Goal: Task Accomplishment & Management: Complete application form

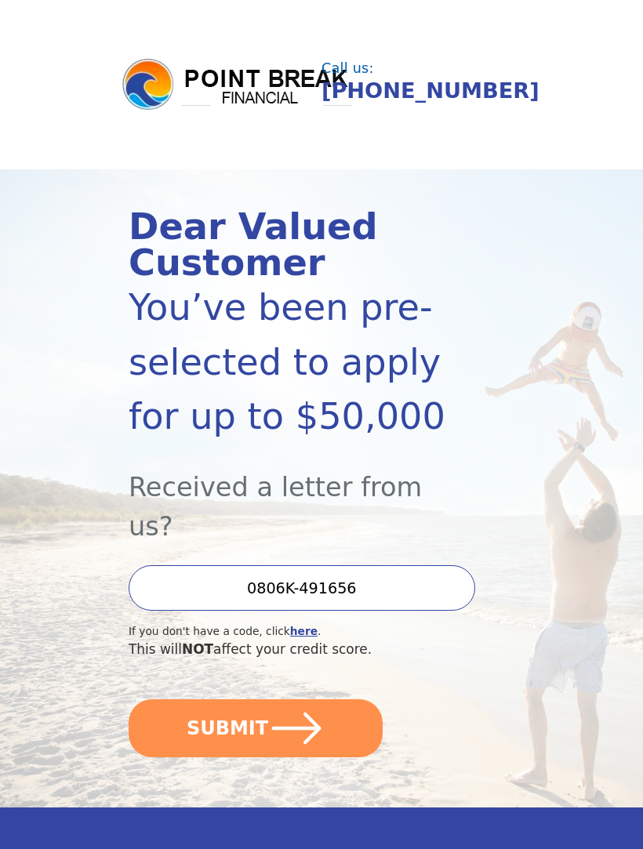
click at [327, 699] on button "SUBMIT" at bounding box center [256, 728] width 254 height 58
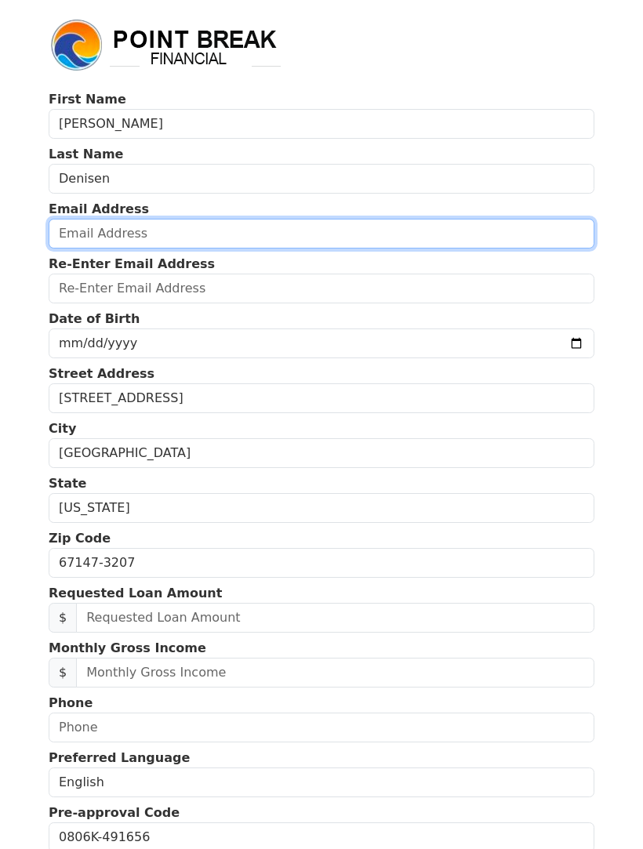
click at [219, 237] on input "email" at bounding box center [321, 234] width 545 height 30
type input "[EMAIL_ADDRESS][DOMAIN_NAME]"
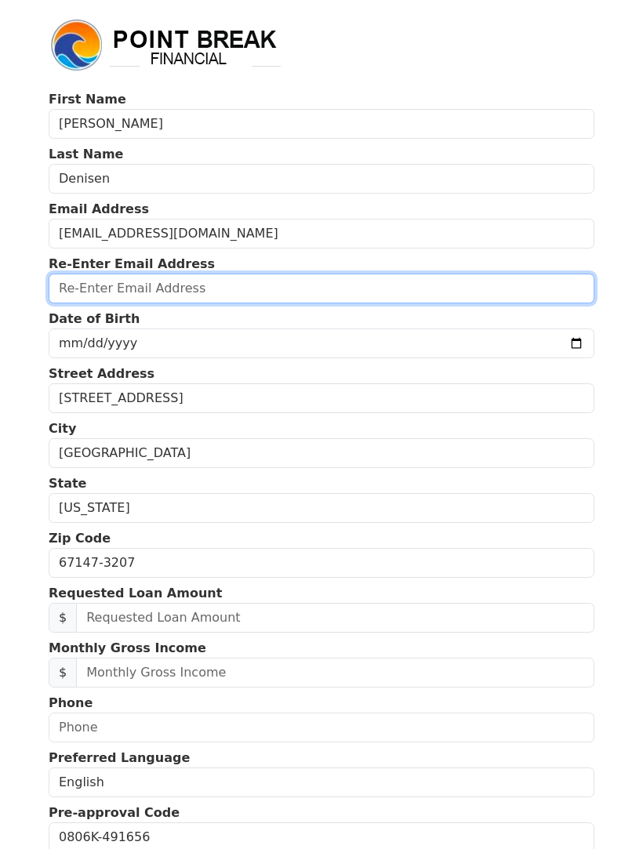
click at [170, 291] on input "email" at bounding box center [321, 289] width 545 height 30
type input "[EMAIL_ADDRESS][DOMAIN_NAME]"
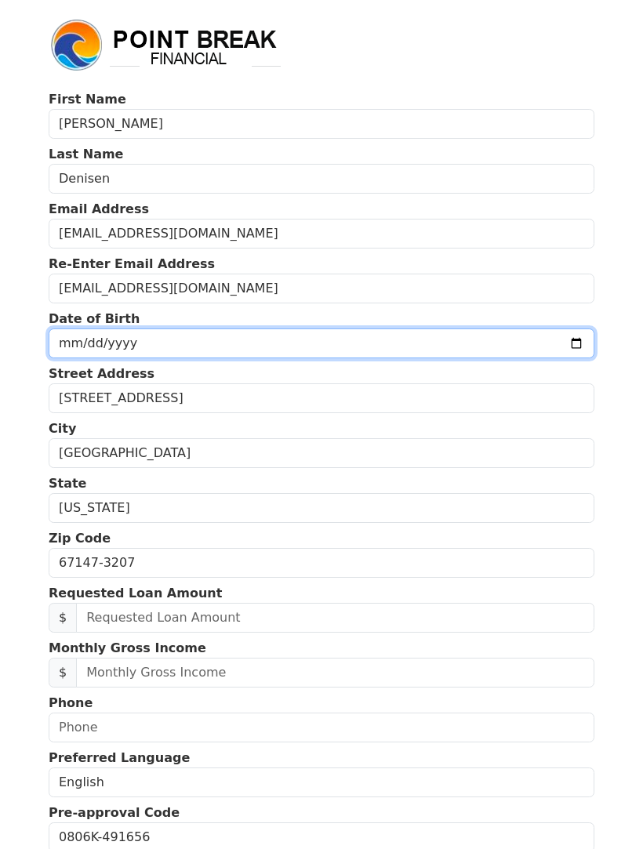
click at [176, 342] on input "date" at bounding box center [321, 343] width 545 height 30
type input "[DATE]"
click at [319, 344] on input "[DATE]" at bounding box center [321, 343] width 545 height 30
click at [307, 333] on input "date" at bounding box center [321, 343] width 545 height 30
type input "[DATE]"
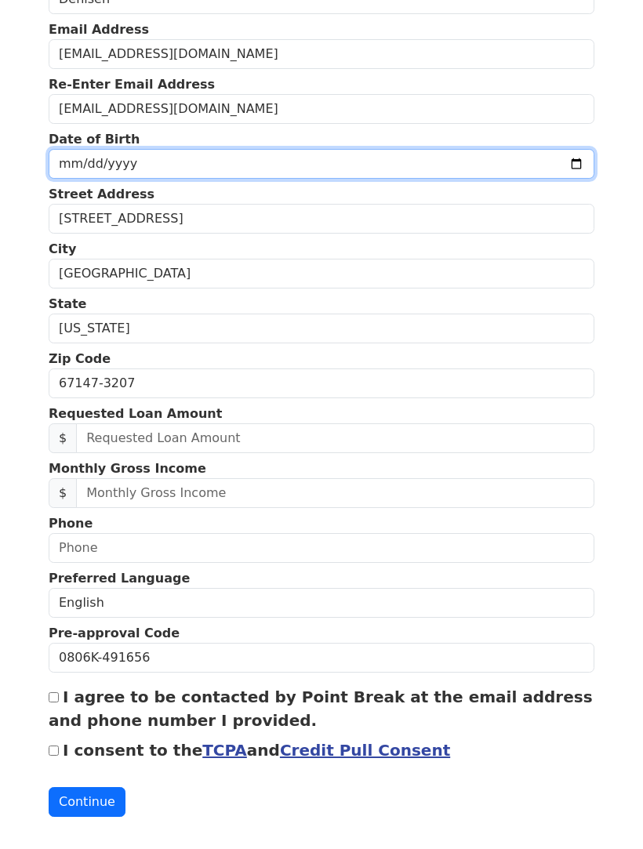
scroll to position [179, 0]
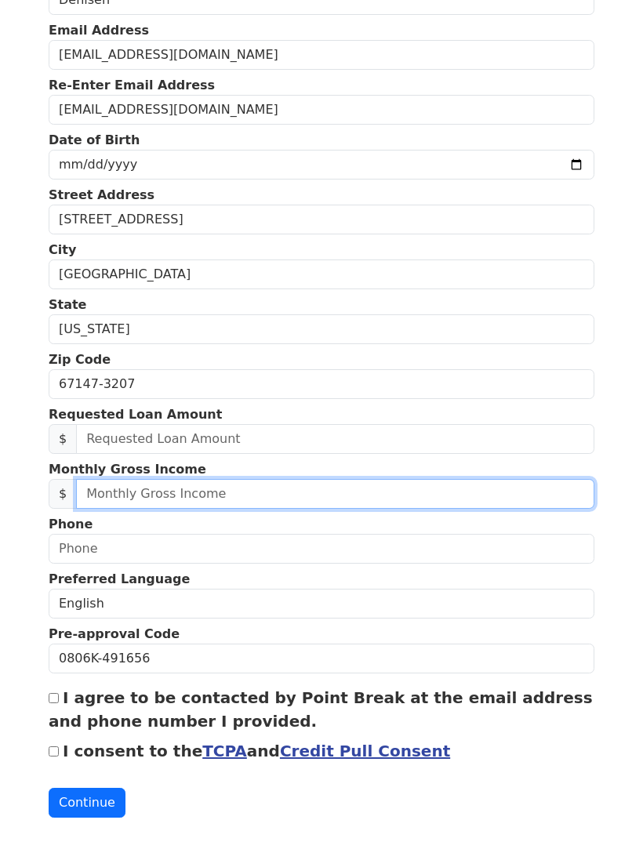
click at [205, 484] on input "text" at bounding box center [335, 494] width 518 height 30
type input "6,500.00"
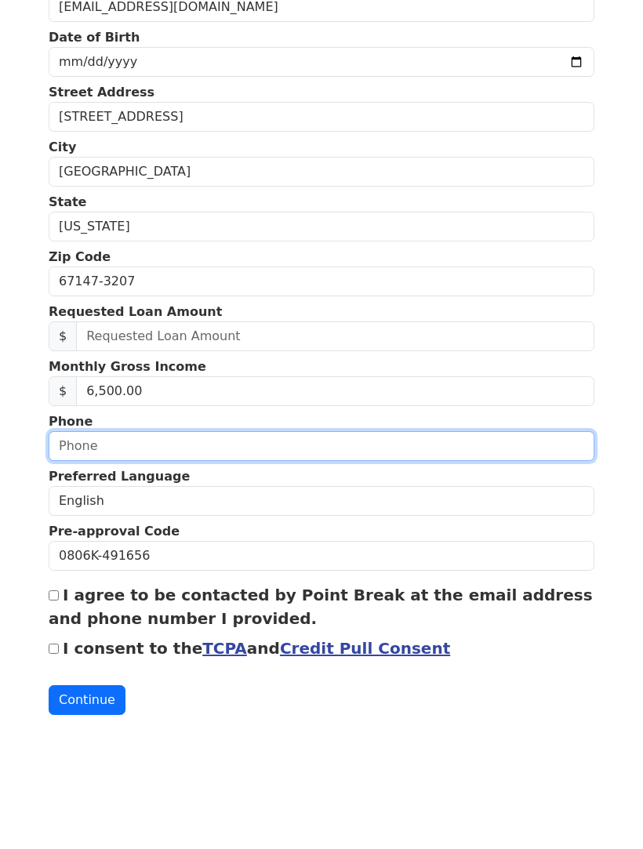
click at [367, 534] on input "text" at bounding box center [321, 549] width 545 height 30
type input "[PHONE_NUMBER]"
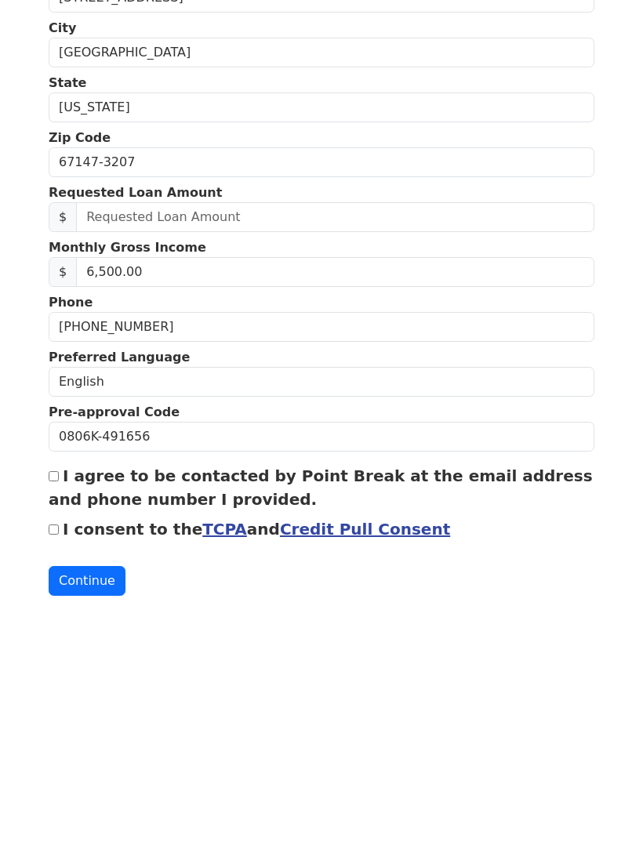
click at [52, 693] on input "I agree to be contacted by Point Break at the email address and phone number I …" at bounding box center [54, 698] width 10 height 10
checkbox input "true"
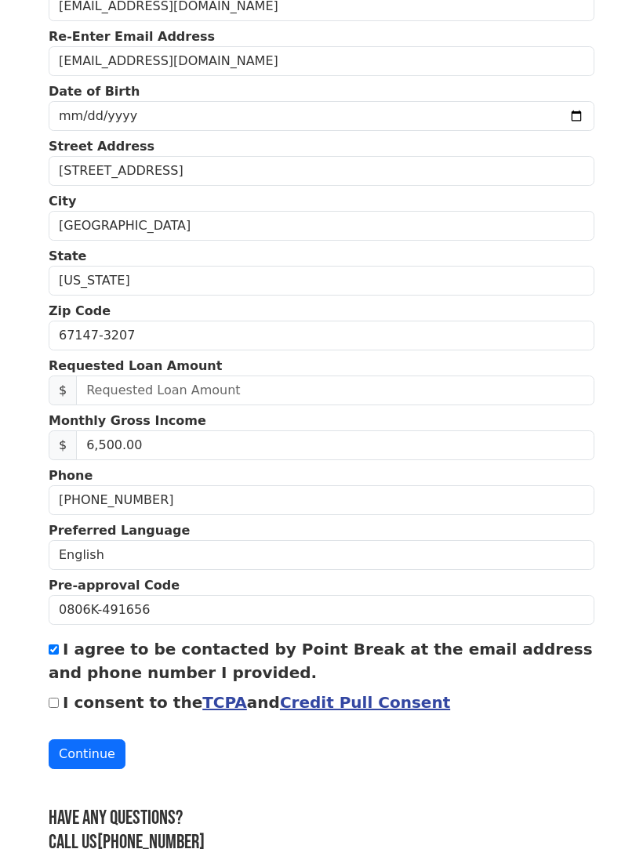
click at [55, 708] on input "I consent to the TCPA and Credit Pull Consent" at bounding box center [54, 703] width 10 height 10
checkbox input "true"
click at [97, 755] on button "Continue" at bounding box center [87, 754] width 77 height 30
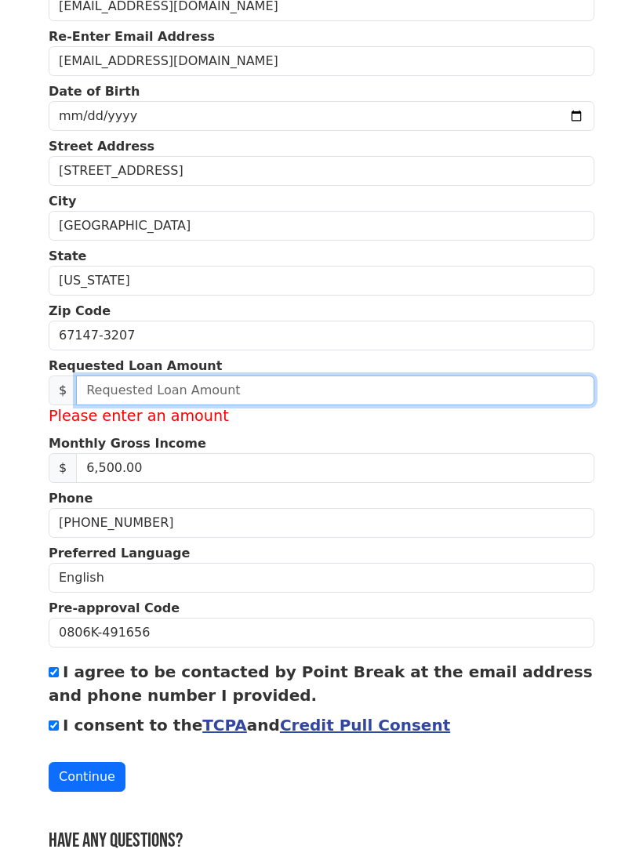
click at [307, 384] on input "text" at bounding box center [335, 390] width 518 height 30
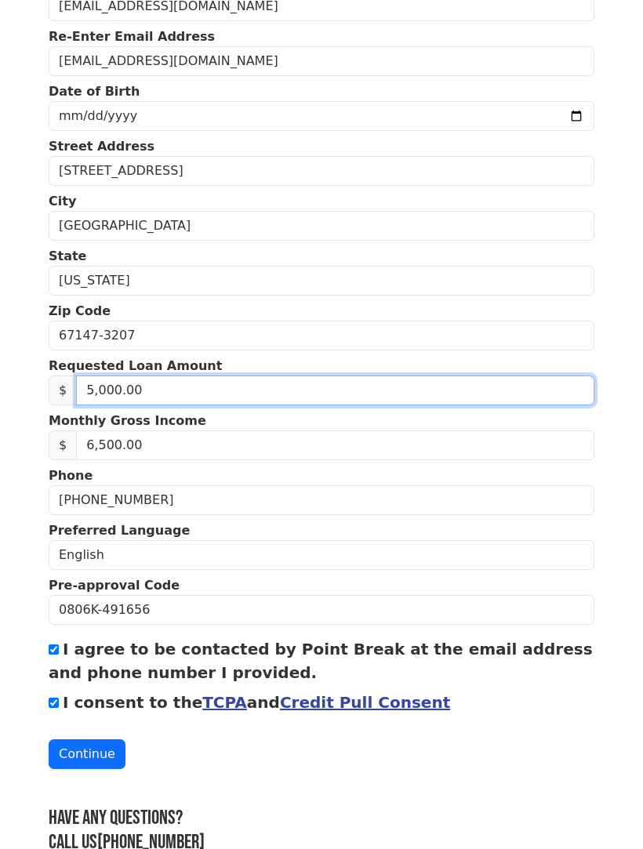
type input "50,000.00"
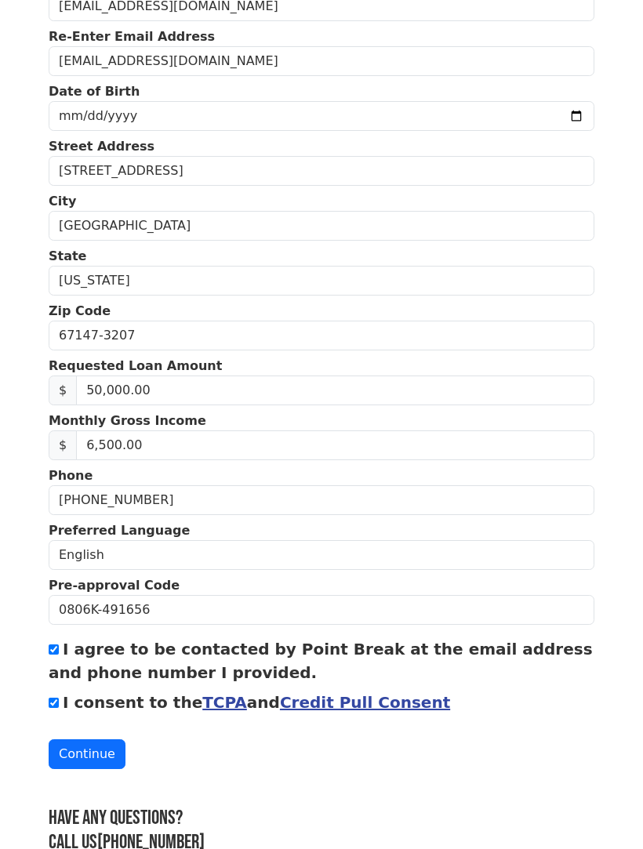
click at [102, 759] on button "Continue" at bounding box center [87, 754] width 77 height 30
